Goal: Task Accomplishment & Management: Manage account settings

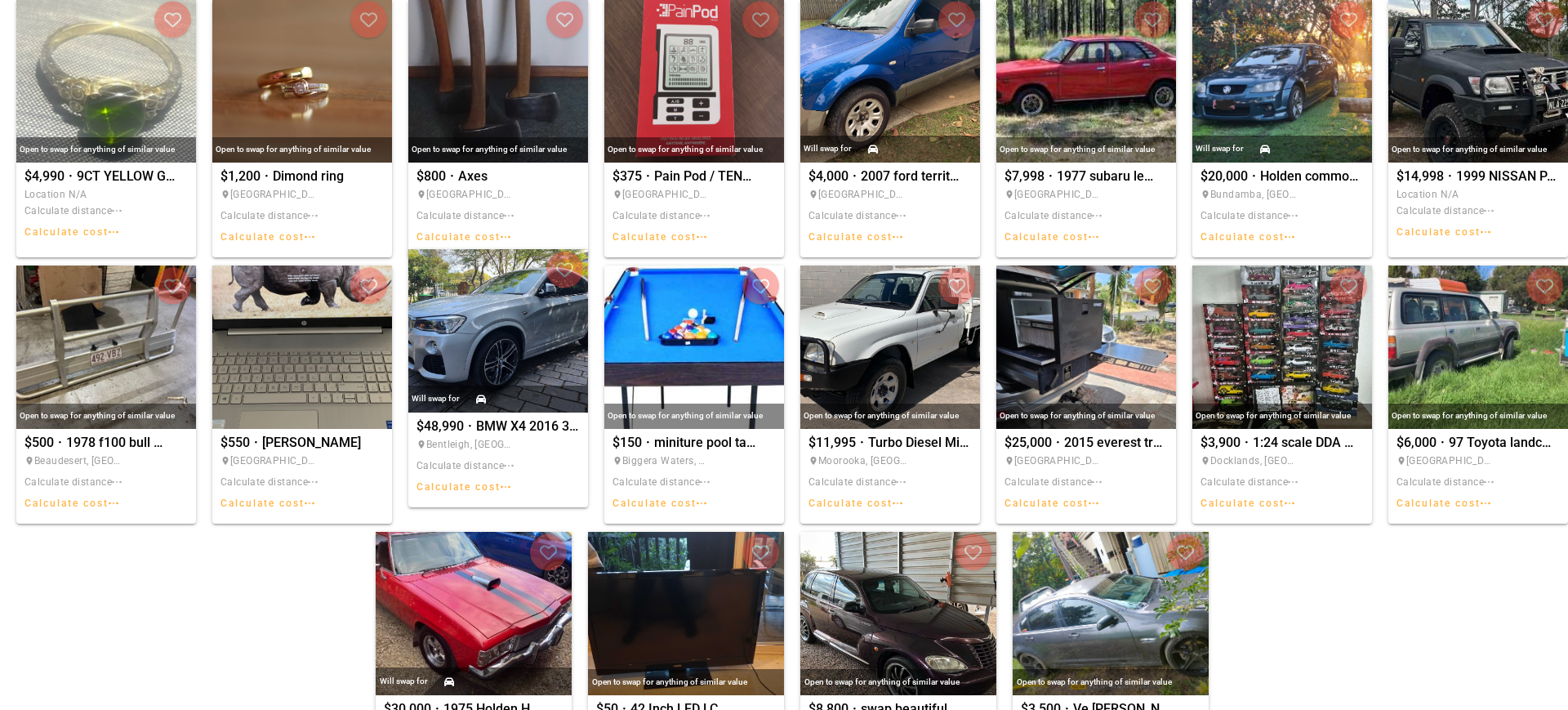
scroll to position [917, 0]
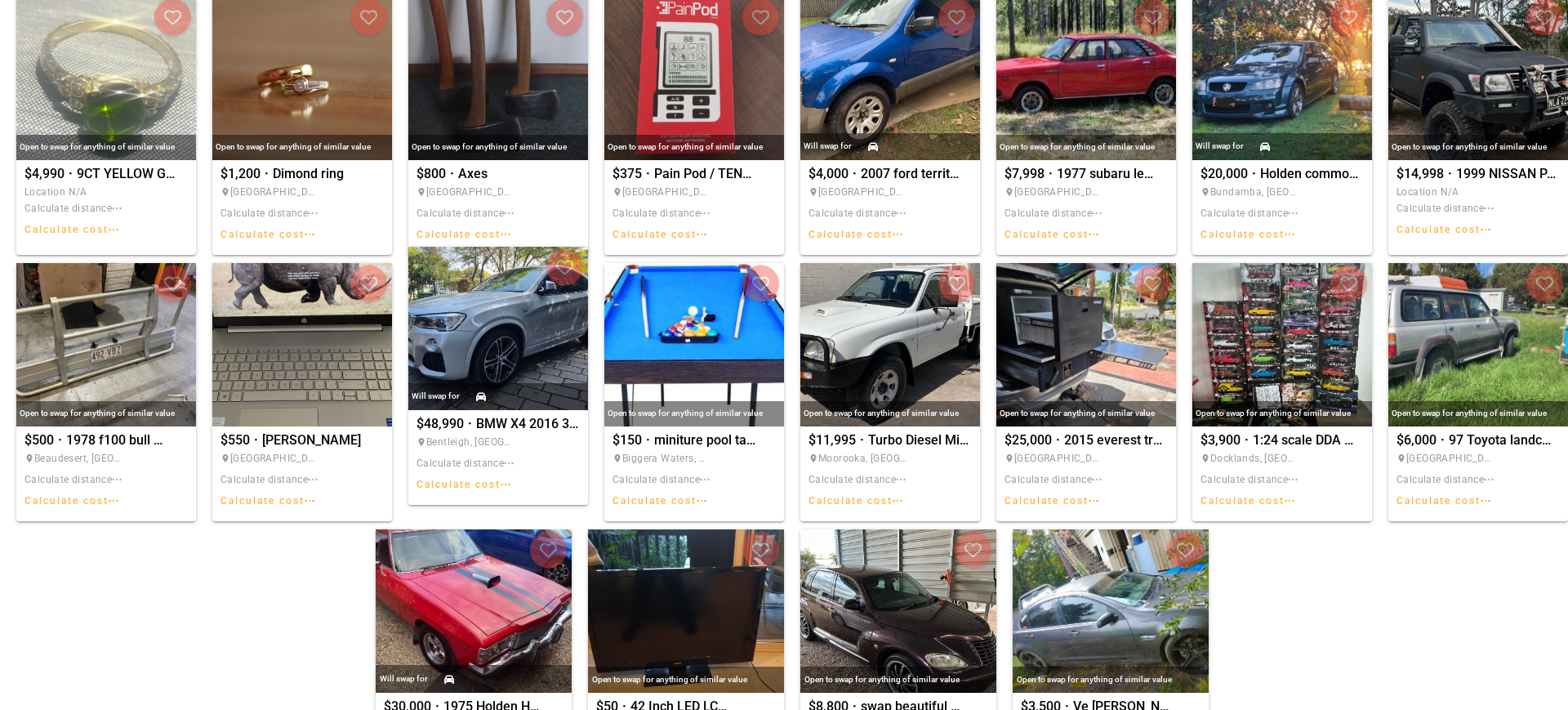
click at [489, 321] on img "BMW X4 2016 35D" at bounding box center [497, 328] width 180 height 163
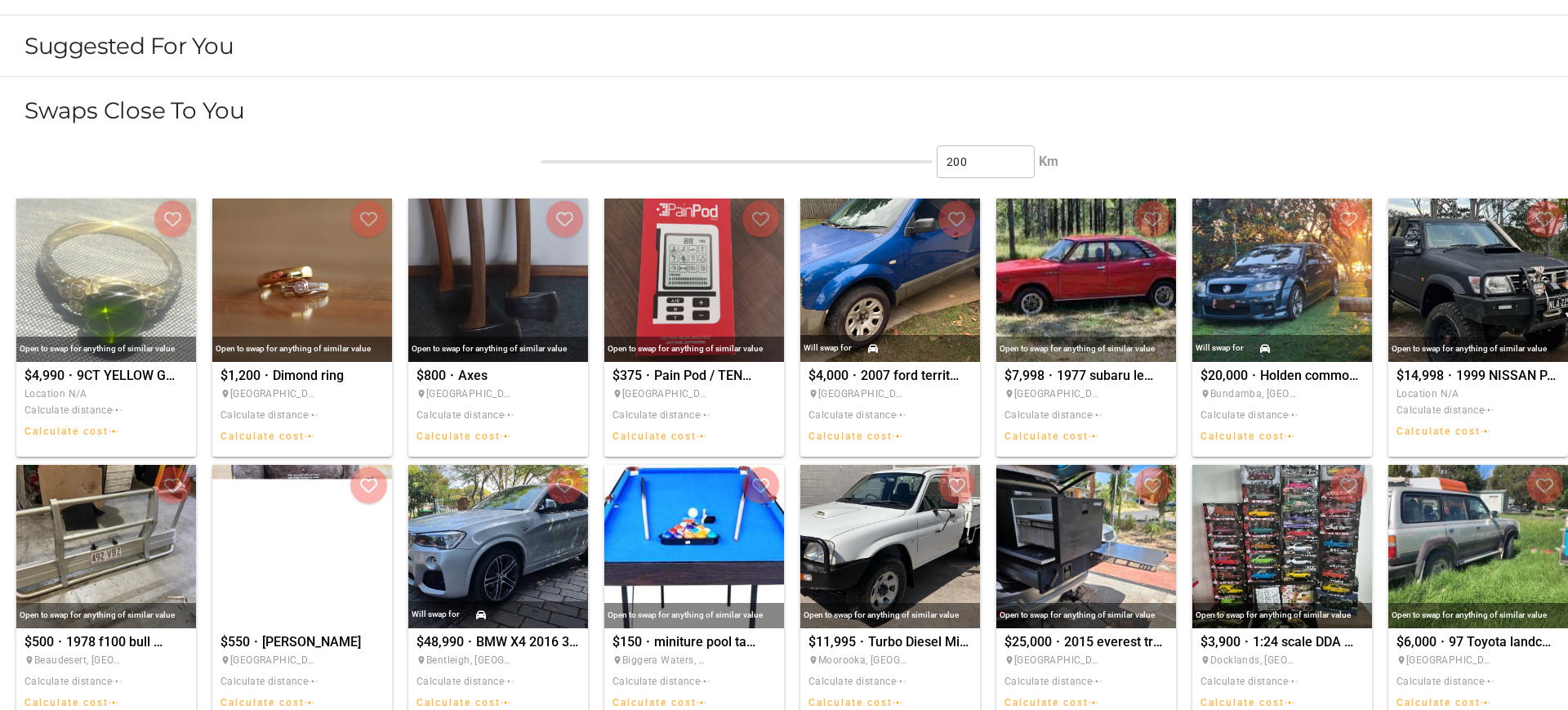
scroll to position [757, 0]
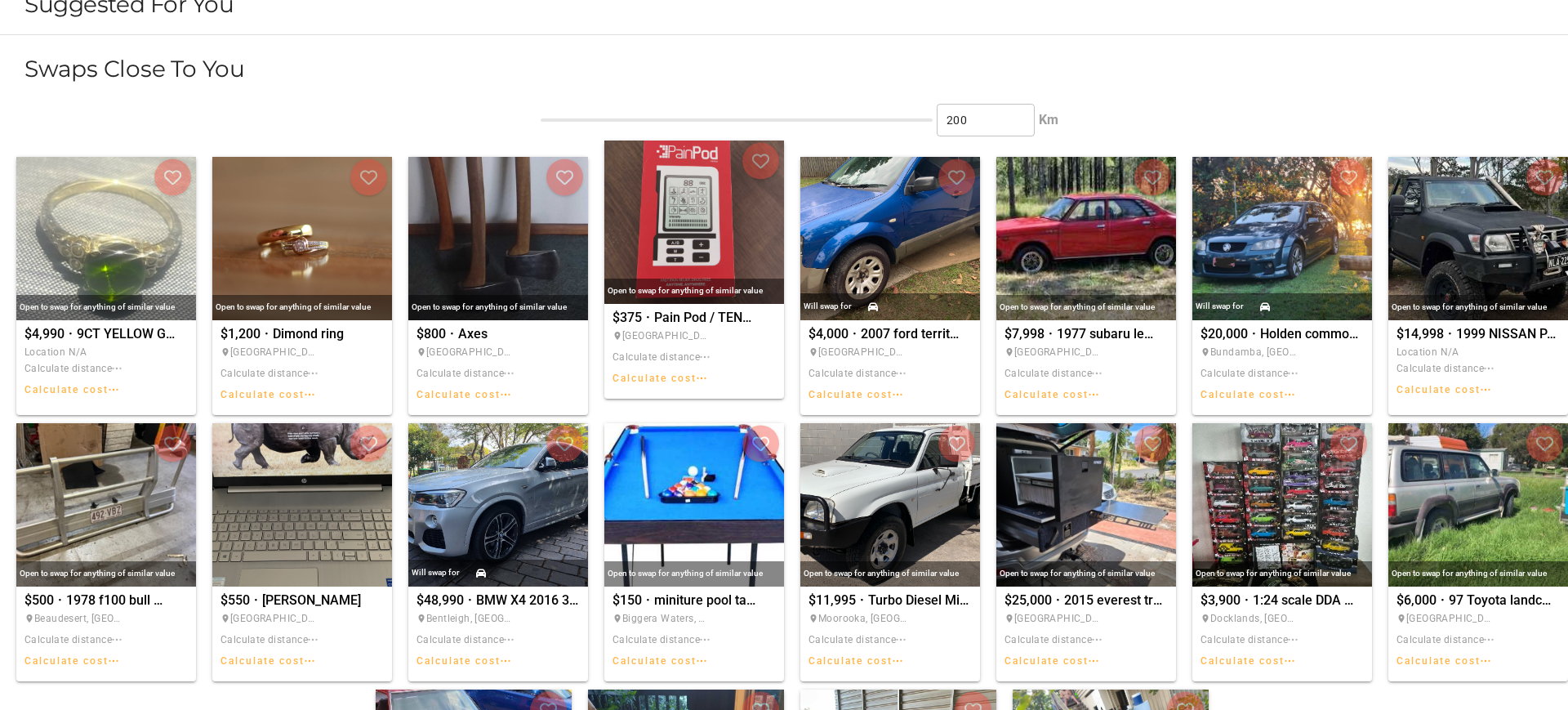
click at [717, 186] on img "Pain Pod / TENS / Massager / Pain relief" at bounding box center [693, 222] width 180 height 163
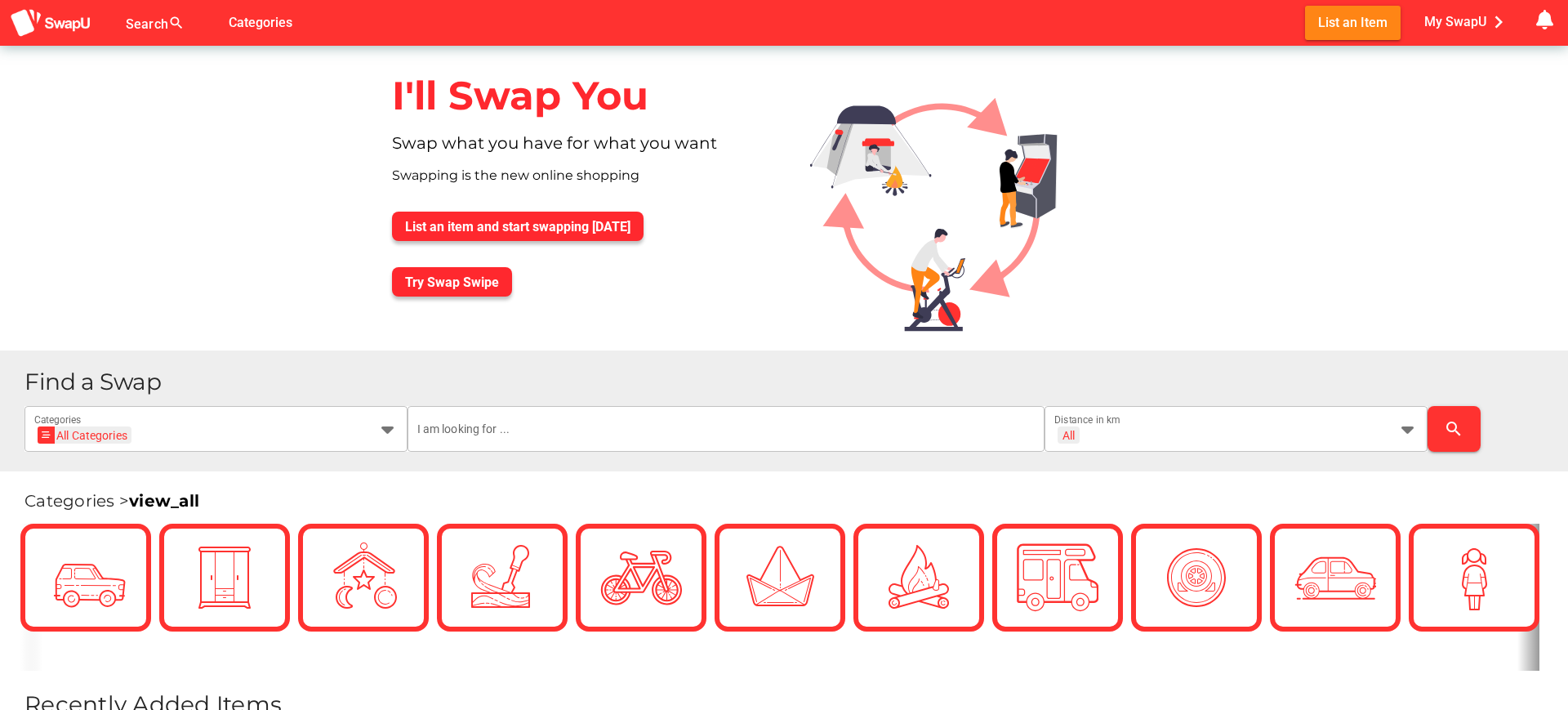
click at [1174, 320] on div at bounding box center [999, 198] width 405 height 304
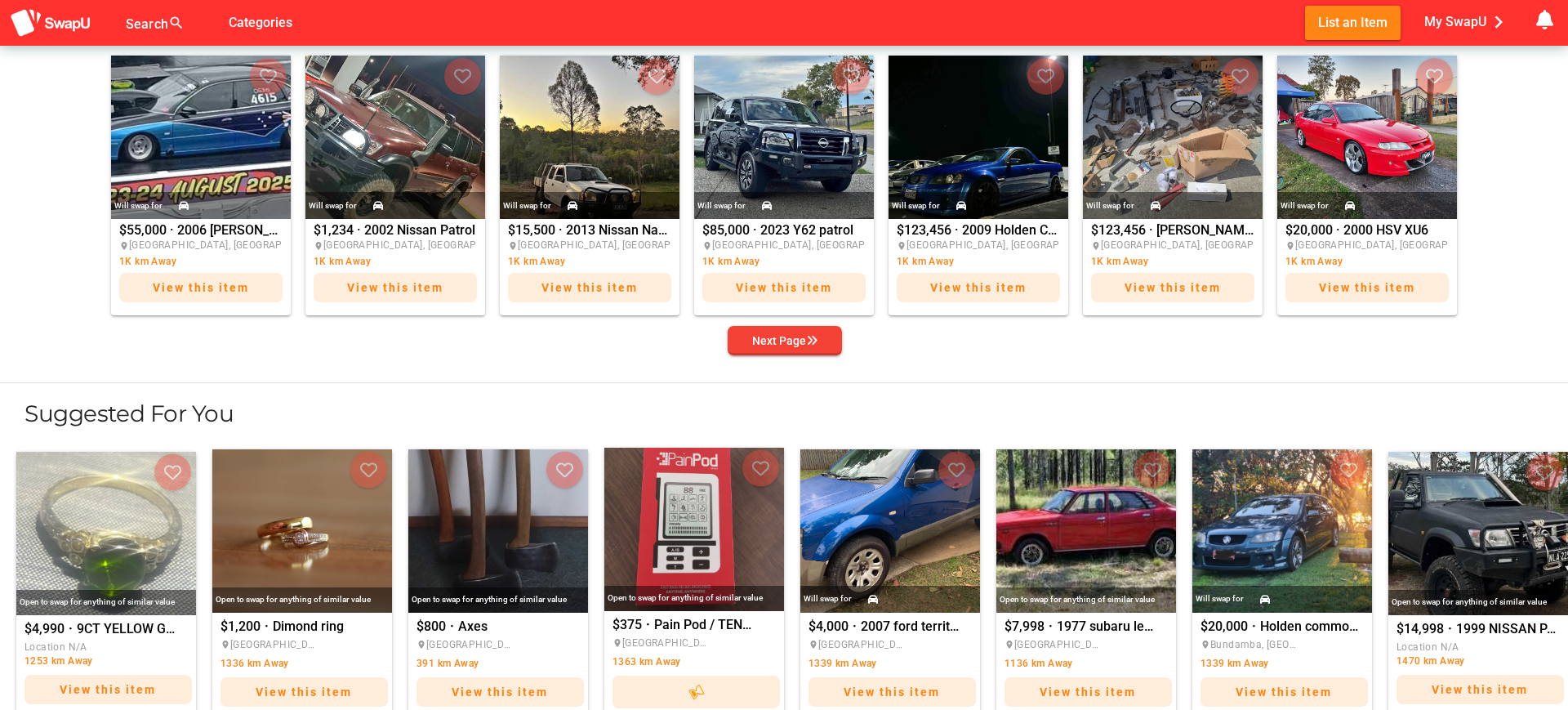
scroll to position [716, 0]
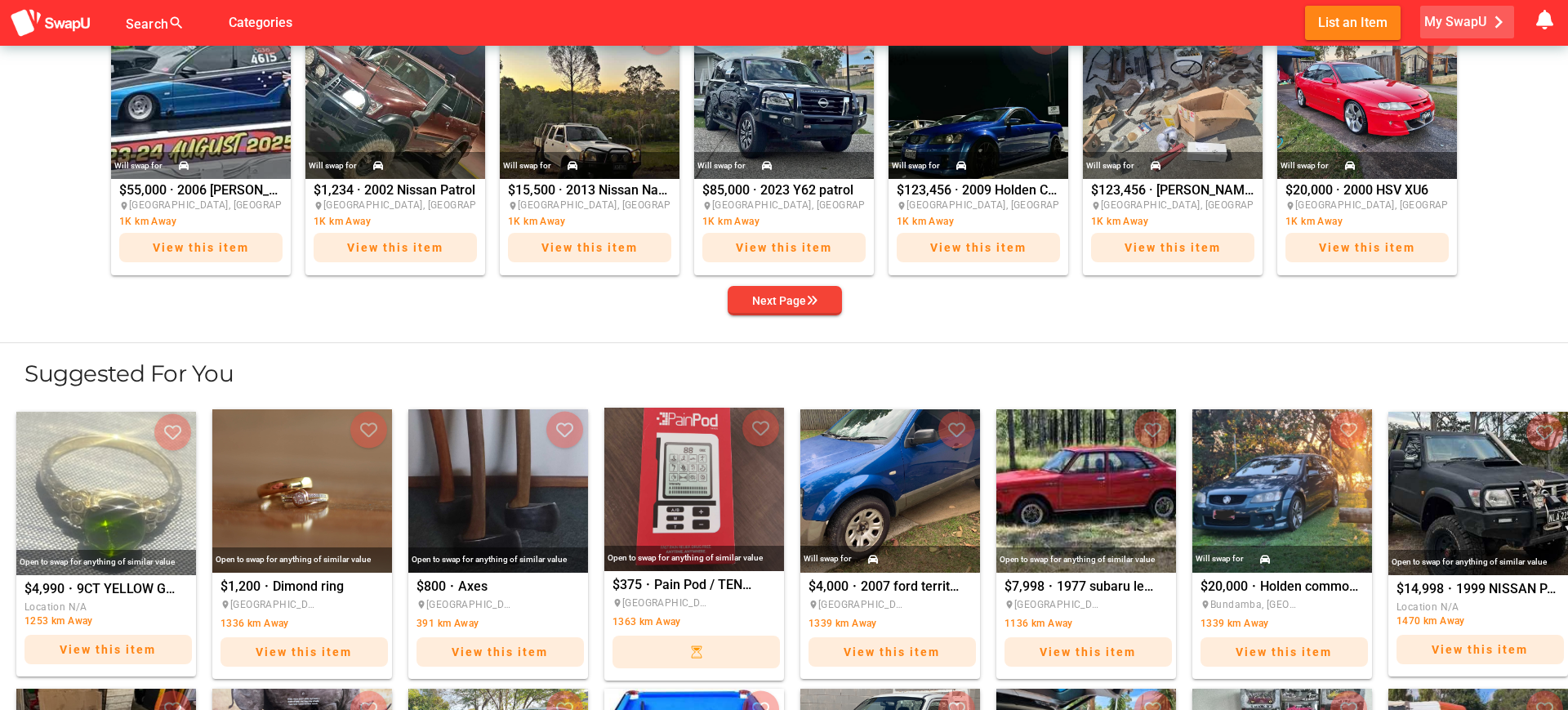
click at [1472, 12] on span "My SwapU chevron_right" at bounding box center [1467, 21] width 87 height 25
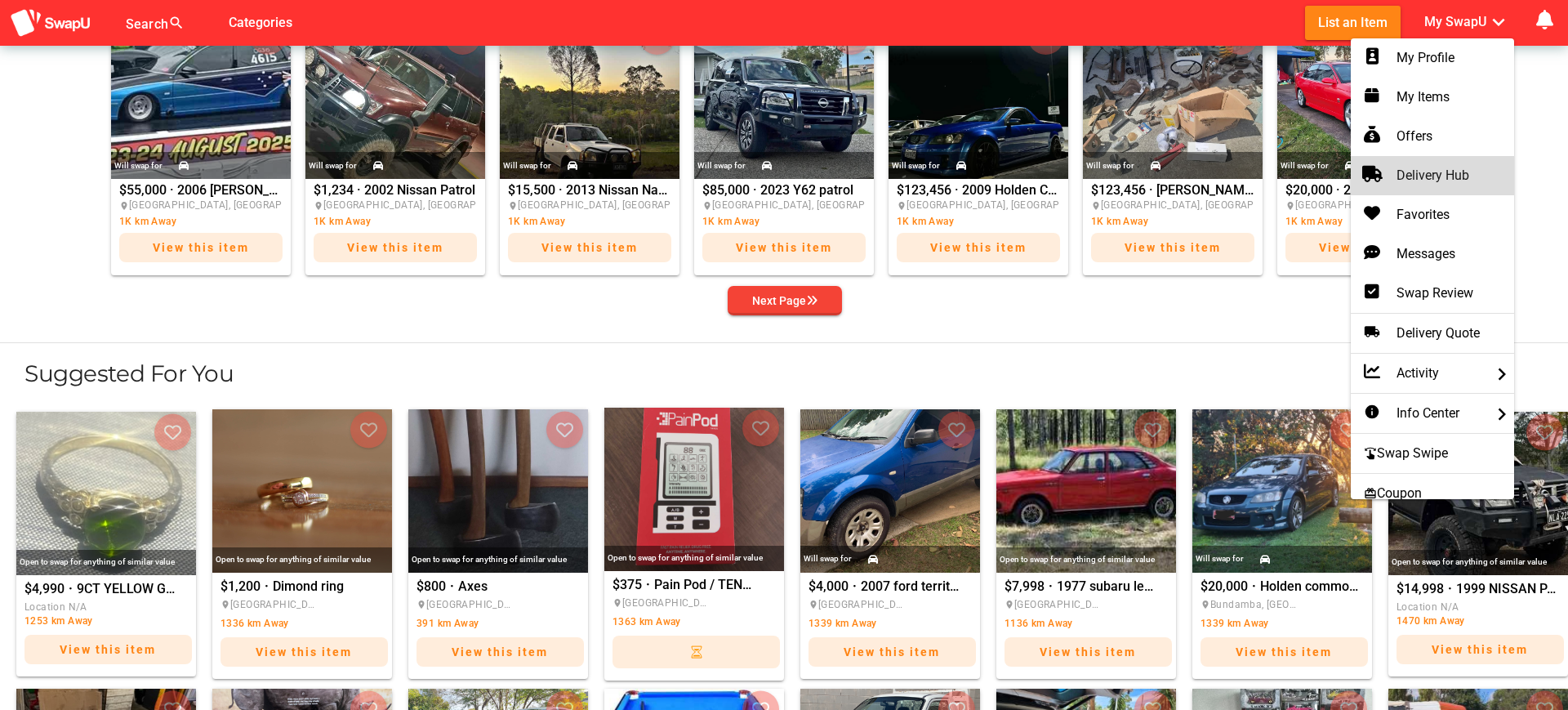
click at [1461, 179] on div "Delivery Hub" at bounding box center [1432, 175] width 137 height 20
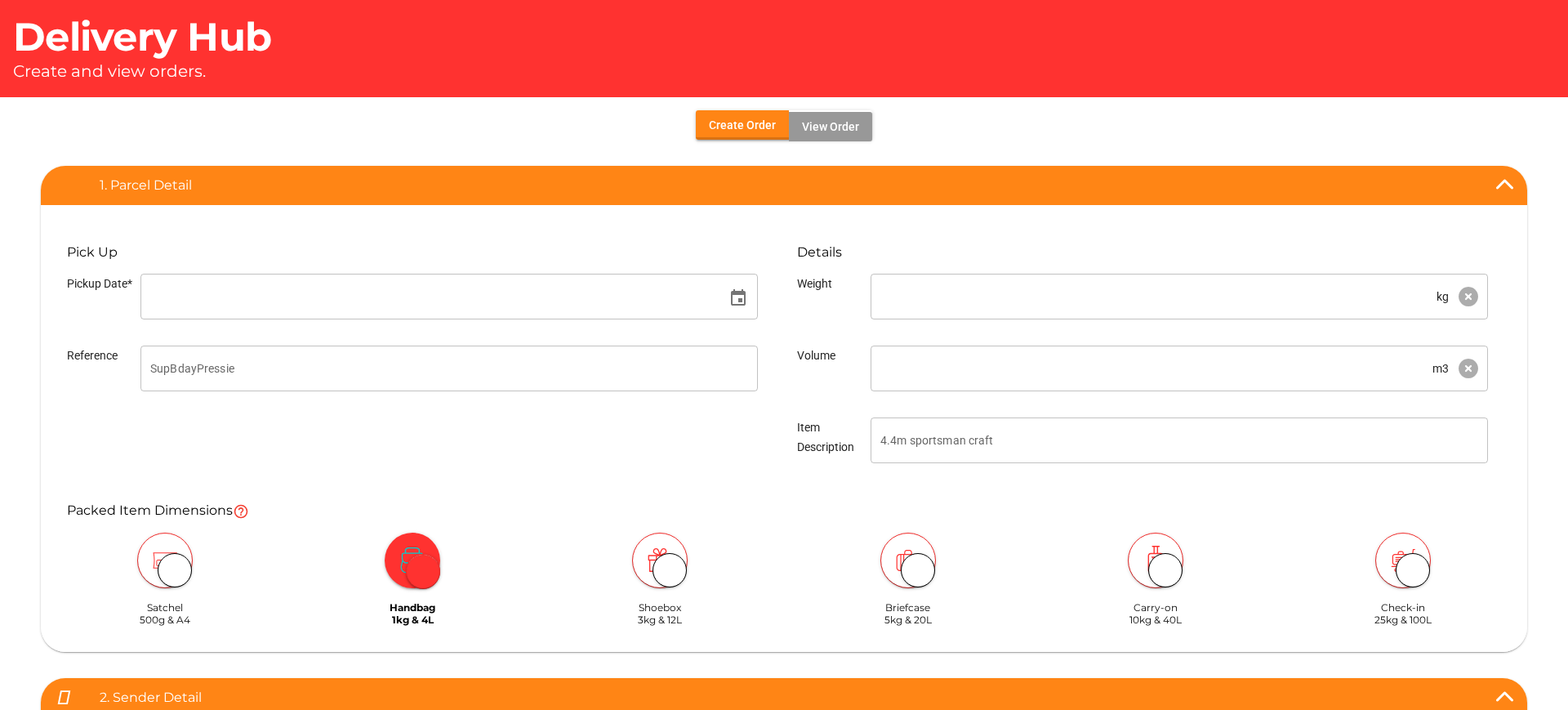
click at [827, 128] on span "View Order" at bounding box center [830, 126] width 58 height 20
click at [737, 126] on span "Create Order" at bounding box center [742, 125] width 67 height 20
click at [720, 227] on div "Pick Up Pickup Date* event Reference Details Weight kg Volume m3 Item Descripti…" at bounding box center [784, 360] width 1486 height 285
click at [108, 75] on p "Create and view orders." at bounding box center [784, 70] width 1541 height 20
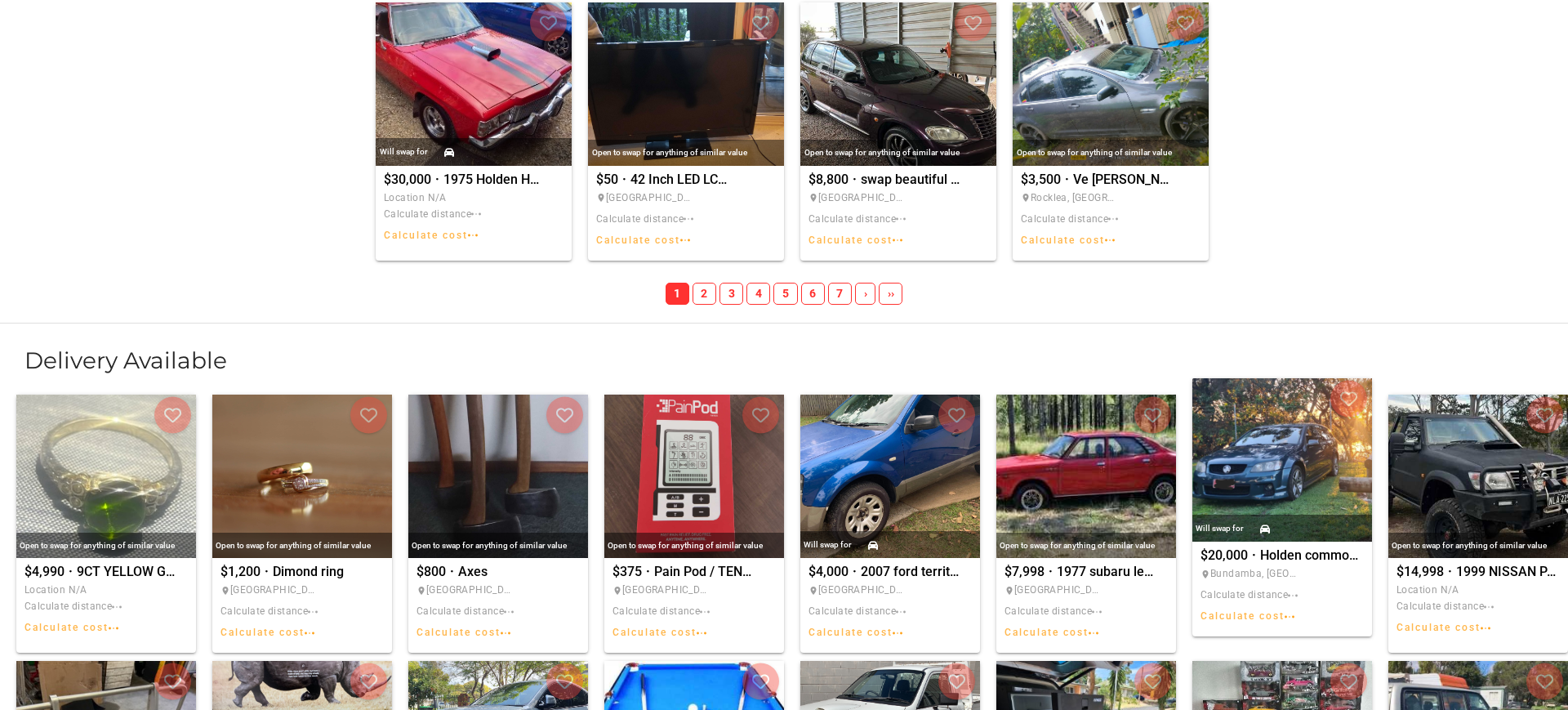
scroll to position [1515, 0]
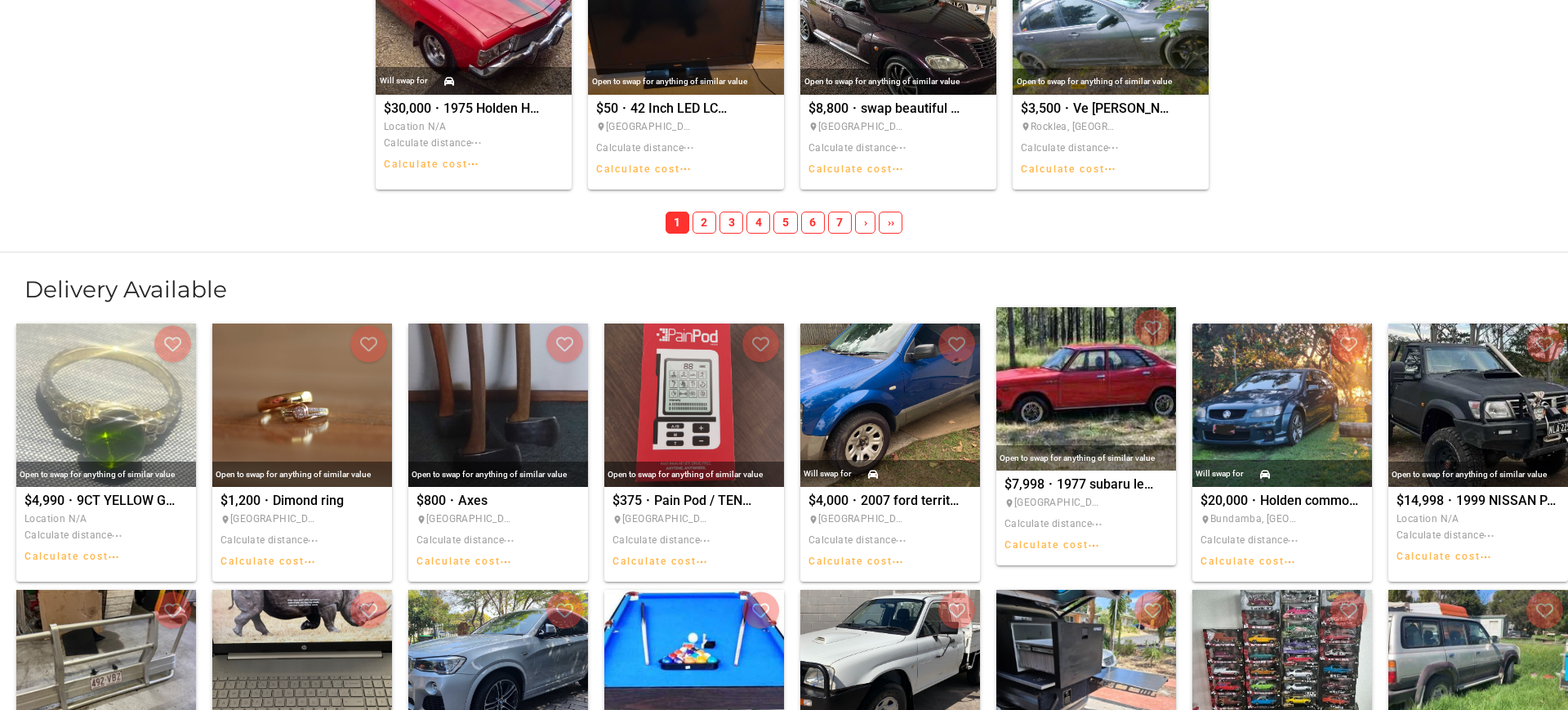
click at [1095, 382] on img "1977 subaru leone" at bounding box center [1085, 389] width 180 height 163
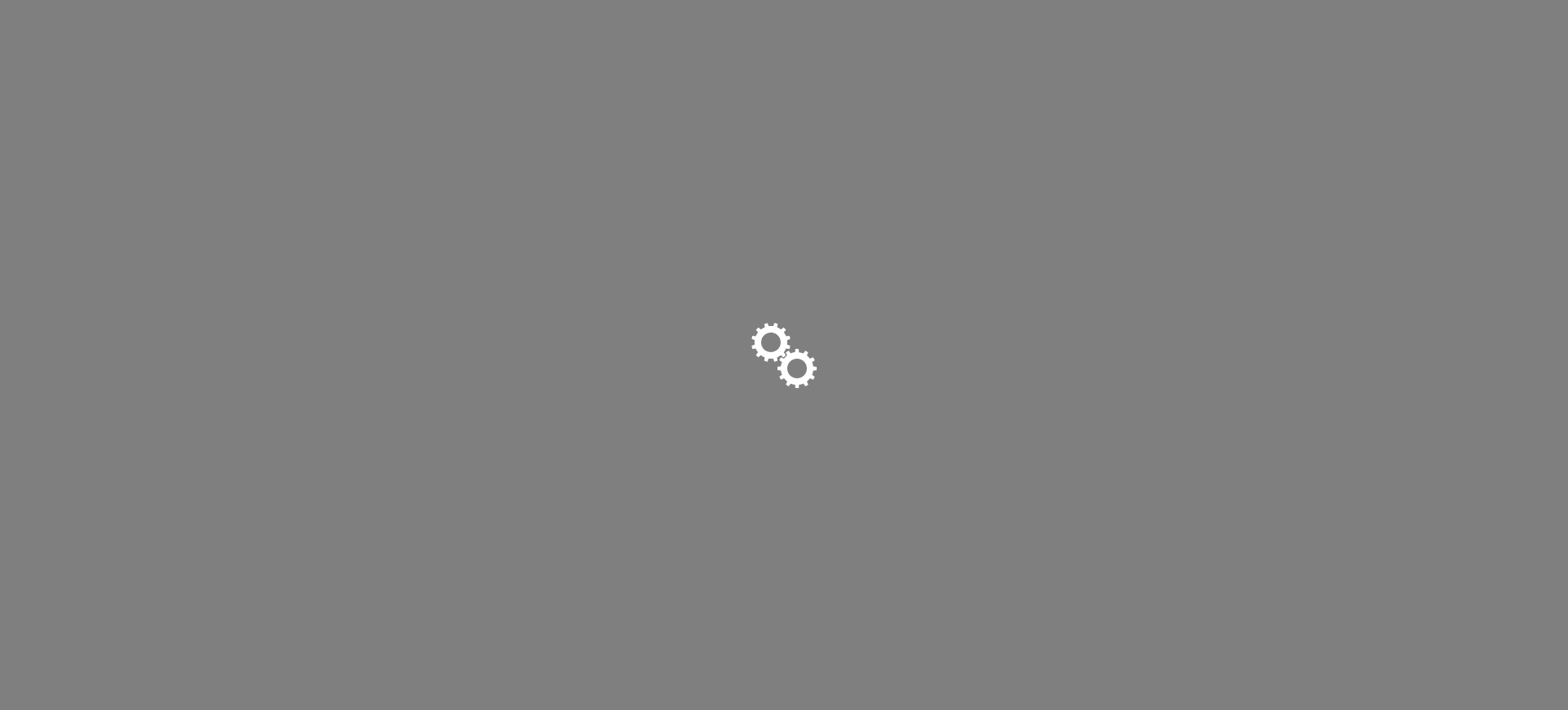
click at [1188, 98] on div at bounding box center [784, 355] width 1568 height 710
